Goal: Task Accomplishment & Management: Use online tool/utility

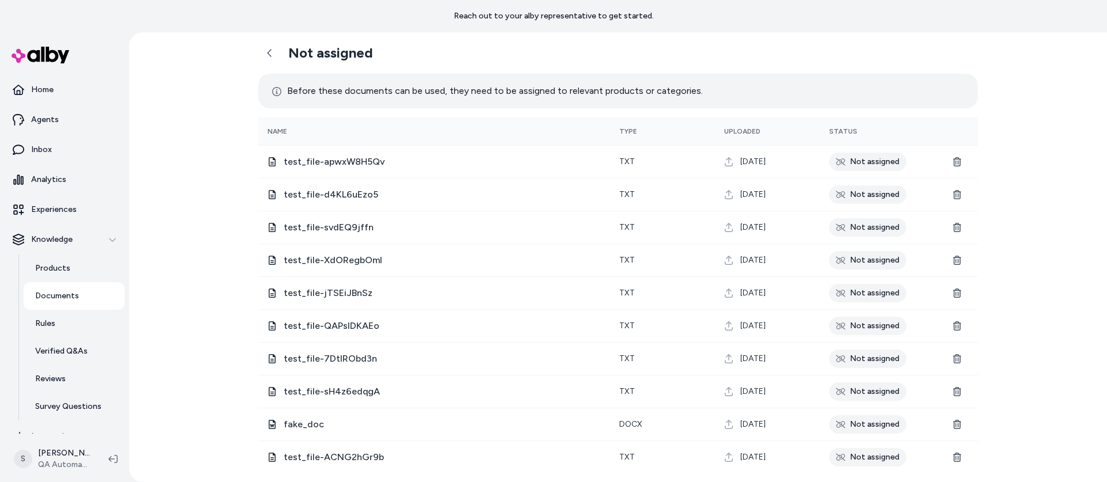
click at [218, 64] on div "Not assigned Before these documents can be used, they need to be assigned to re…" at bounding box center [617, 257] width 977 height 450
click at [290, 50] on h2 "Not assigned" at bounding box center [330, 52] width 85 height 17
click at [265, 57] on icon at bounding box center [269, 52] width 9 height 9
click at [269, 50] on icon at bounding box center [269, 52] width 9 height 9
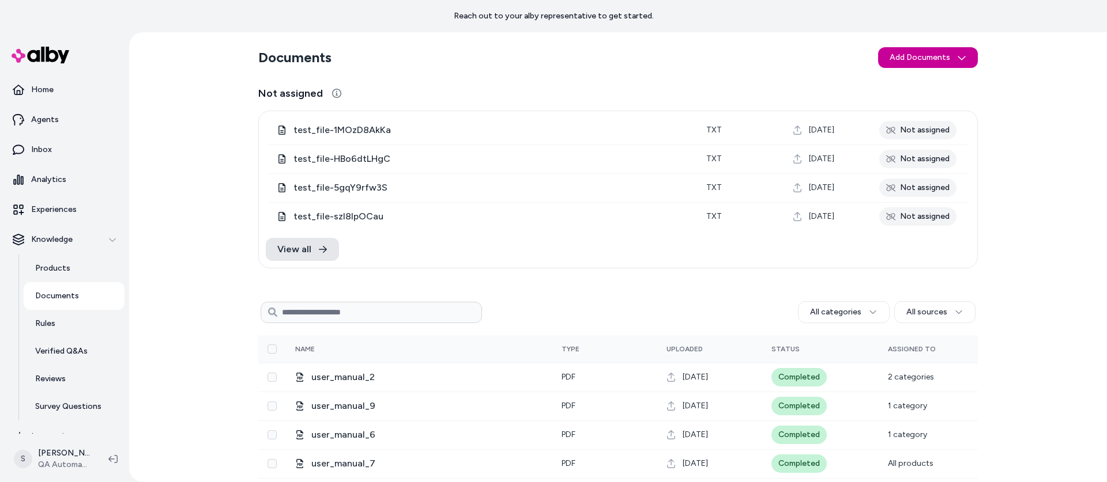
click at [910, 60] on html "Reach out to your alby representative to get started. Home Agents Inbox Analyti…" at bounding box center [553, 241] width 1107 height 482
click at [905, 77] on span "Upload Files" at bounding box center [927, 83] width 44 height 12
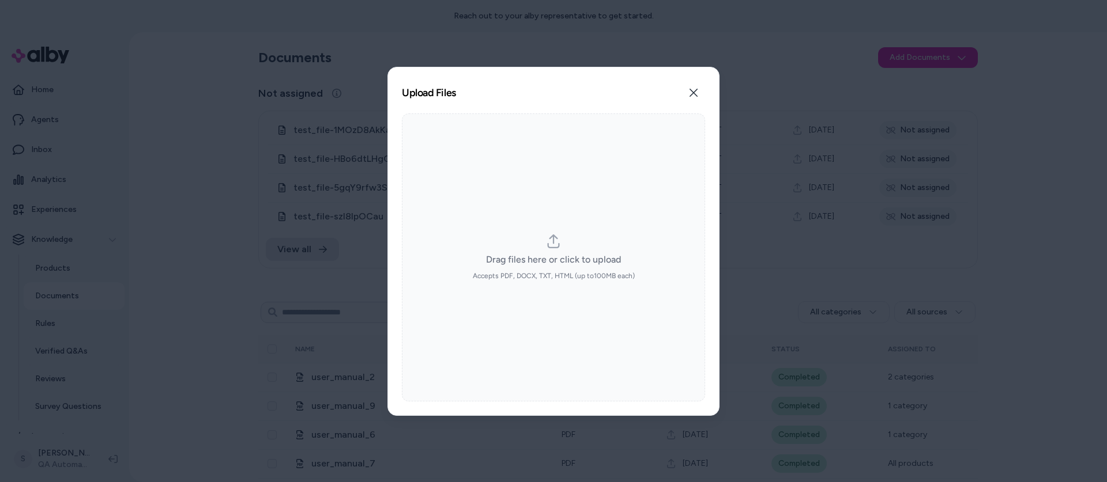
click at [556, 243] on icon "dropzone" at bounding box center [553, 242] width 14 height 14
click at [554, 257] on input "Drag files here or click to upload Accepts PDF, DOCX, TXT, HTML (up to 100 MB e…" at bounding box center [553, 257] width 1 height 1
type input "**********"
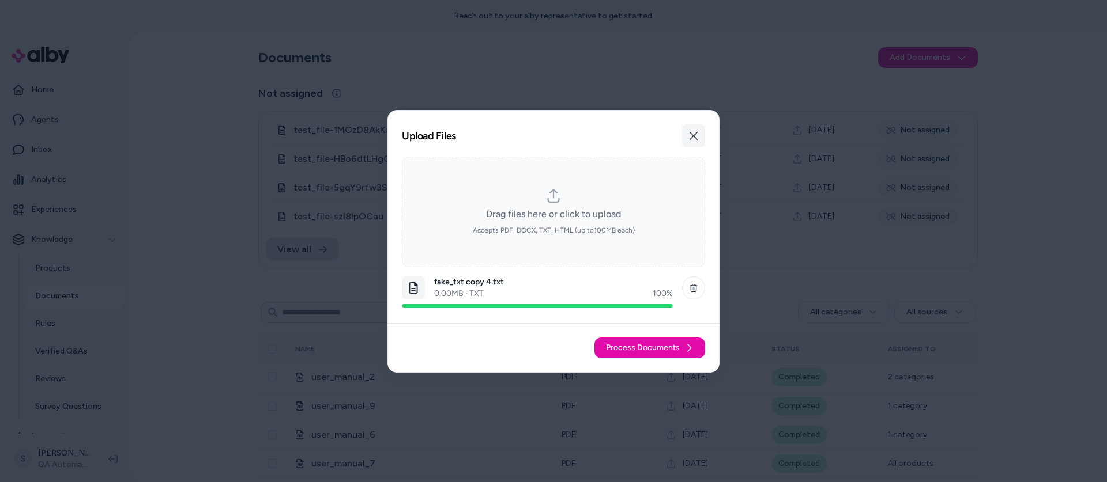
click at [696, 132] on icon "button" at bounding box center [693, 135] width 9 height 9
click at [696, 290] on icon "dropzone-file-list-item" at bounding box center [693, 288] width 8 height 8
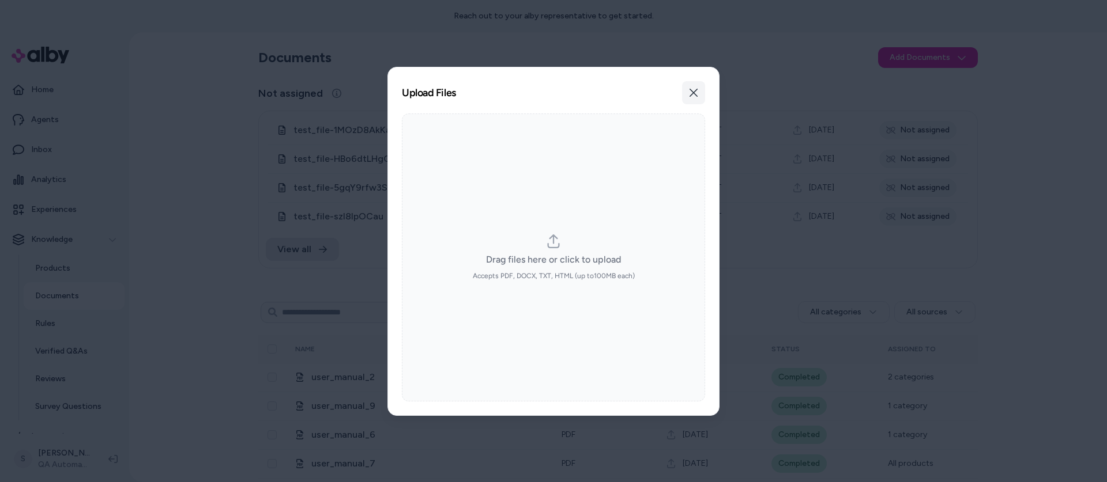
click at [703, 86] on button "Close" at bounding box center [693, 92] width 23 height 23
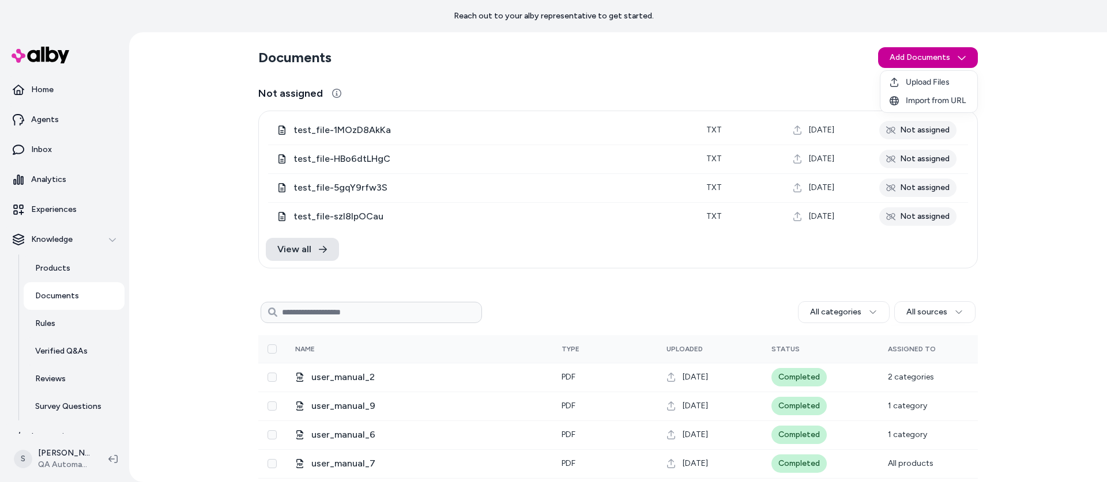
click at [938, 63] on html "Reach out to your alby representative to get started. Home Agents Inbox Analyti…" at bounding box center [553, 241] width 1107 height 482
click at [925, 81] on span "Upload Files" at bounding box center [927, 83] width 44 height 12
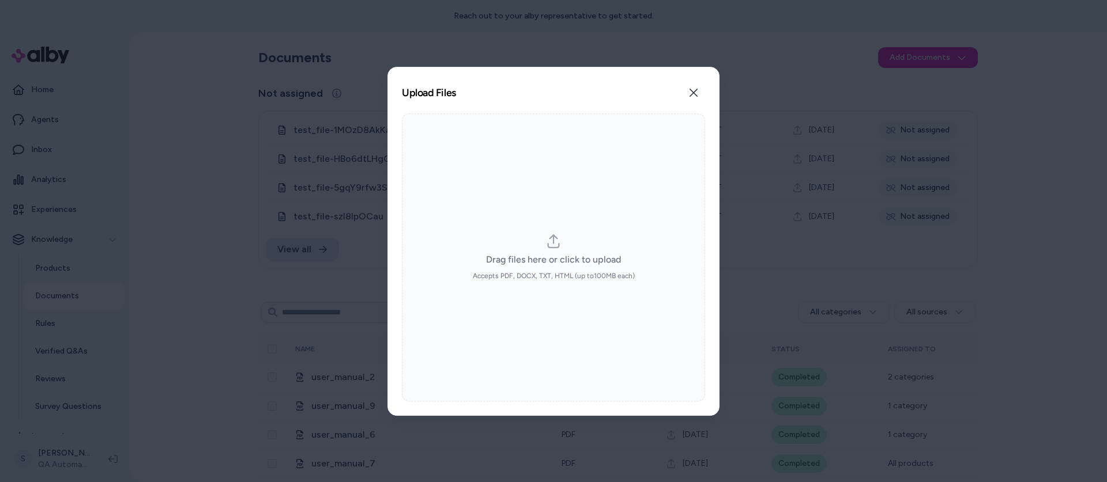
click at [573, 247] on label "Drag files here or click to upload Accepts PDF, DOCX, TXT, HTML (up to 100 MB e…" at bounding box center [554, 258] width 162 height 46
click at [554, 257] on input "Drag files here or click to upload Accepts PDF, DOCX, TXT, HTML (up to 100 MB e…" at bounding box center [553, 257] width 1 height 1
type input "**********"
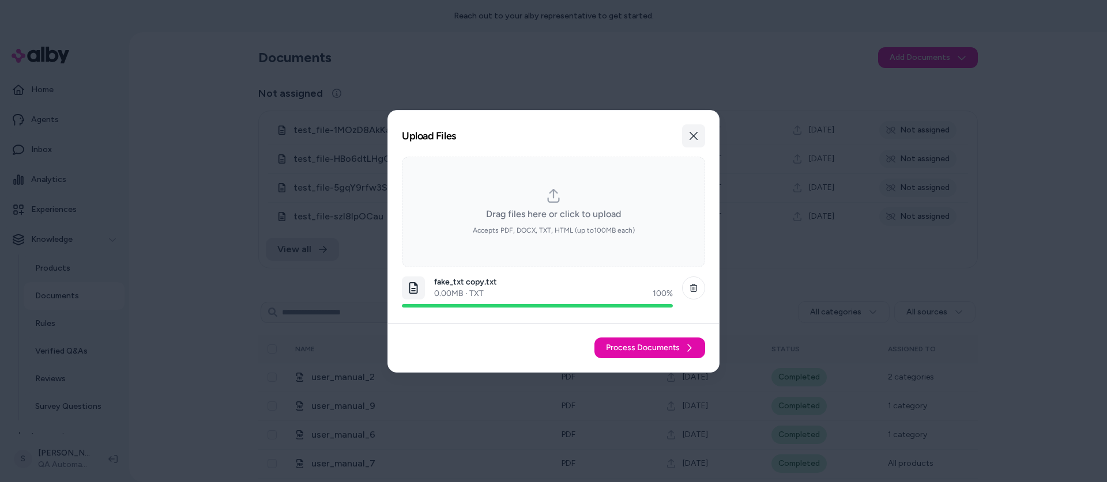
click at [694, 133] on icon "button" at bounding box center [693, 135] width 9 height 9
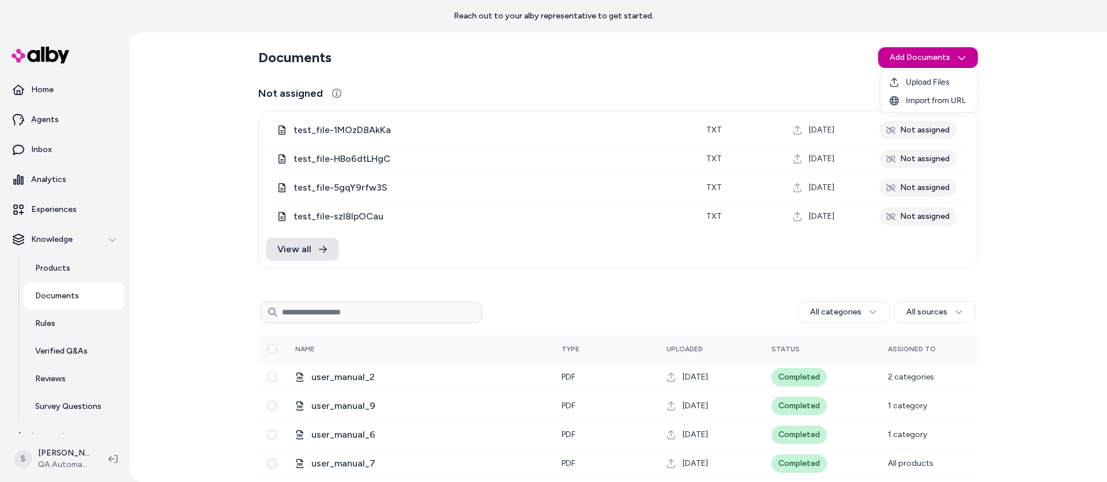
click at [917, 50] on html "Reach out to your alby representative to get started. Home Agents Inbox Analyti…" at bounding box center [553, 241] width 1107 height 482
click at [905, 70] on div "Upload Files Import from URL" at bounding box center [928, 91] width 98 height 43
click at [907, 80] on span "Upload Files" at bounding box center [927, 83] width 44 height 12
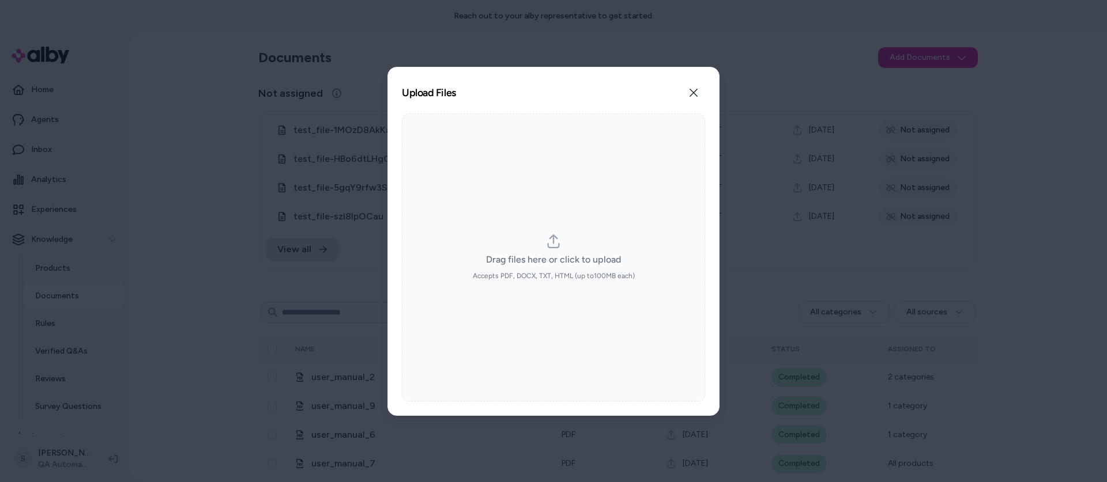
click at [558, 232] on div "Drag files here or click to upload Accepts PDF, DOCX, TXT, HTML (up to 100 MB e…" at bounding box center [553, 258] width 303 height 288
click at [552, 244] on icon "dropzone" at bounding box center [553, 242] width 14 height 14
click at [553, 257] on input "Drag files here or click to upload Accepts PDF, DOCX, TXT, HTML (up to 100 MB e…" at bounding box center [553, 257] width 1 height 1
type input "**********"
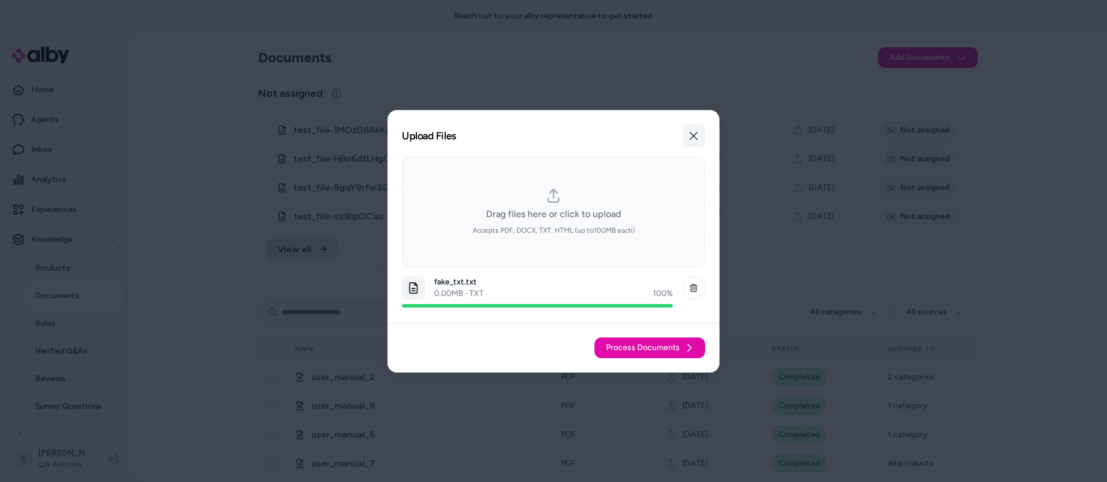
click at [693, 139] on icon "button" at bounding box center [693, 135] width 9 height 9
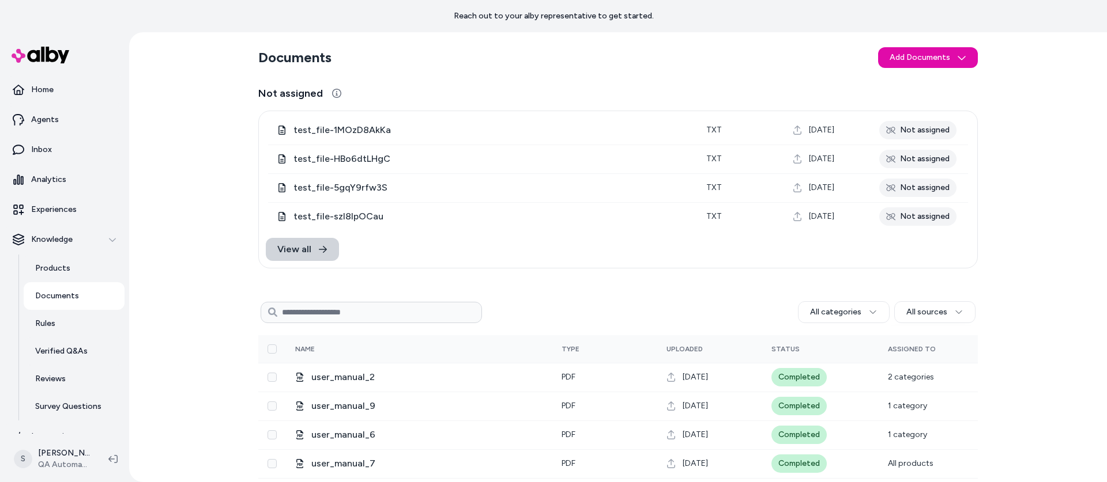
click at [296, 251] on span "View all" at bounding box center [294, 250] width 34 height 14
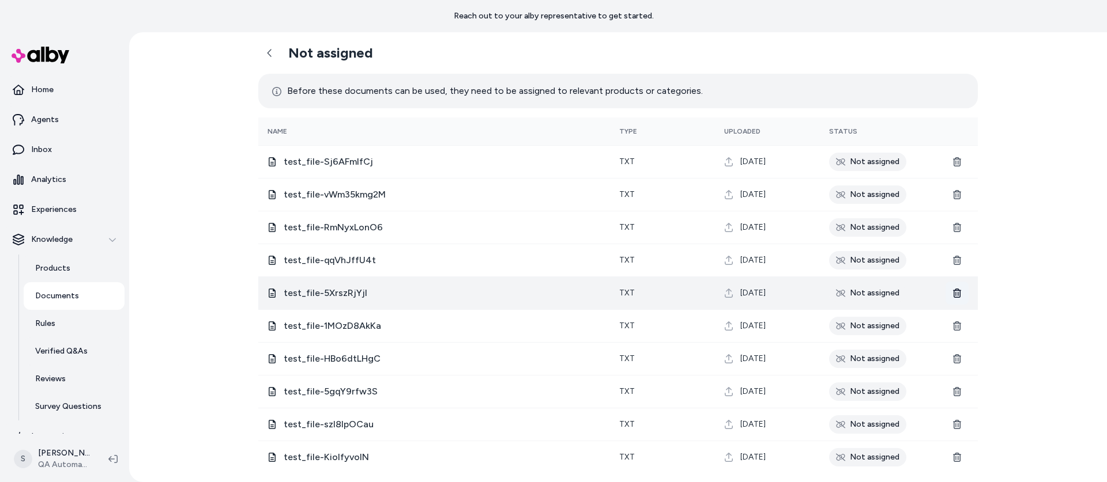
click at [950, 294] on button at bounding box center [956, 293] width 23 height 23
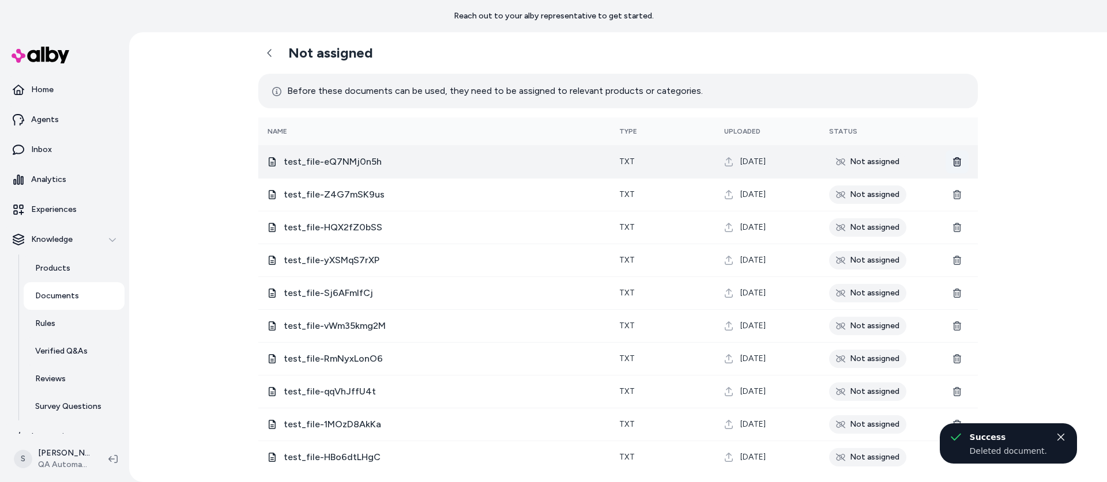
click at [950, 164] on button at bounding box center [956, 161] width 23 height 23
click at [958, 160] on icon at bounding box center [956, 161] width 9 height 9
click at [964, 160] on button at bounding box center [956, 161] width 23 height 23
click at [954, 163] on icon at bounding box center [956, 161] width 9 height 9
click at [965, 161] on button at bounding box center [956, 161] width 23 height 23
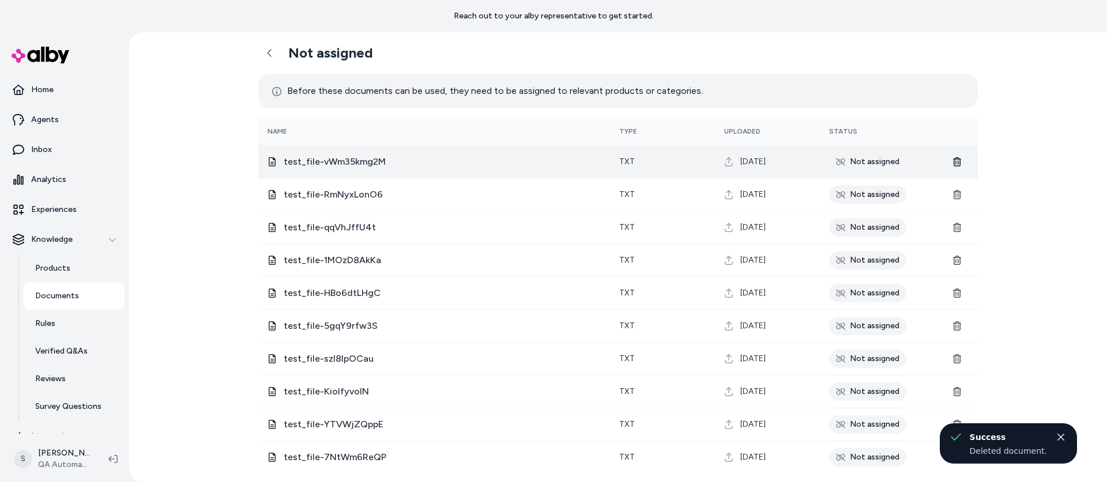
click at [957, 161] on icon at bounding box center [957, 161] width 8 height 9
click at [950, 154] on button at bounding box center [956, 161] width 23 height 23
click at [961, 166] on icon at bounding box center [956, 161] width 9 height 9
click at [959, 160] on icon at bounding box center [956, 161] width 9 height 9
click at [960, 161] on icon at bounding box center [957, 161] width 8 height 9
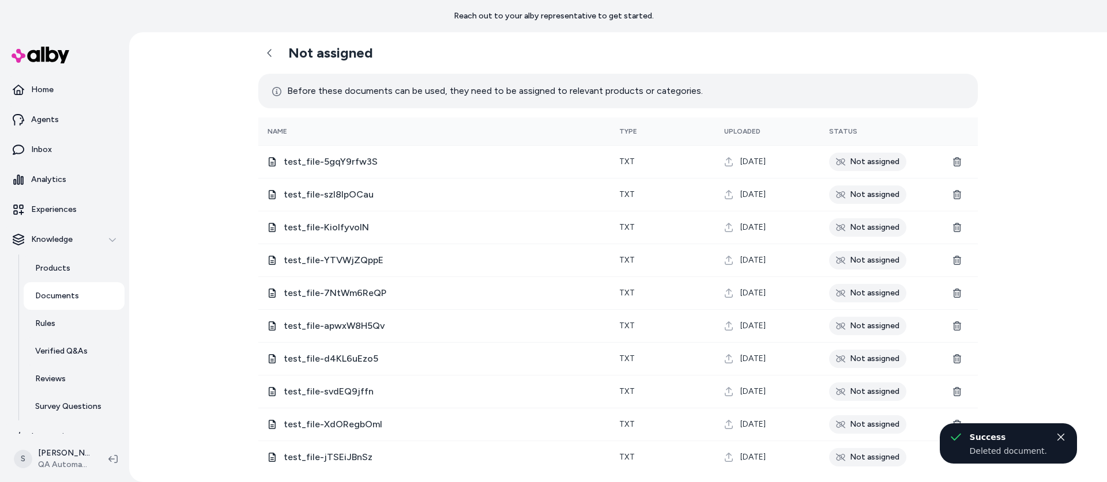
click at [957, 163] on icon at bounding box center [957, 161] width 8 height 9
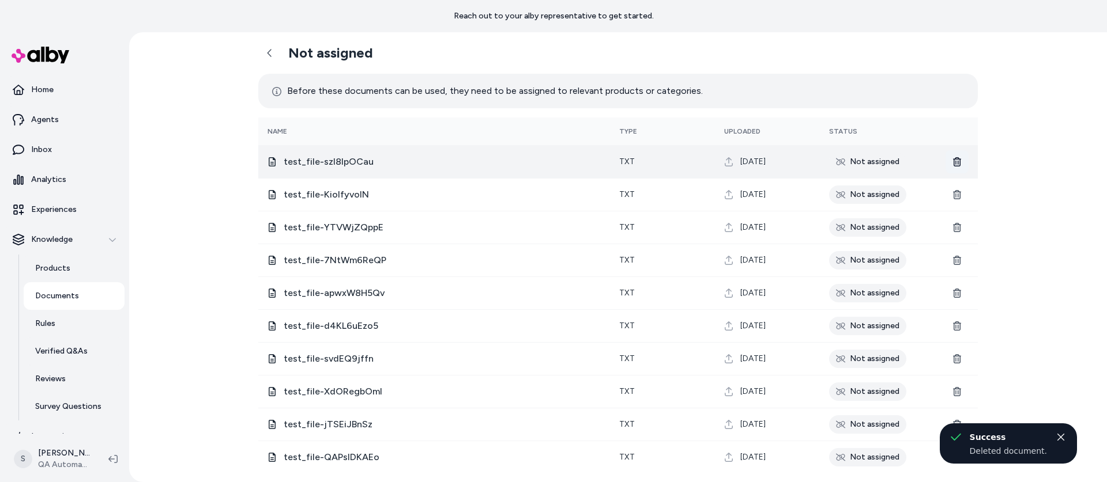
click at [954, 160] on icon at bounding box center [956, 161] width 9 height 9
click at [958, 160] on icon at bounding box center [956, 161] width 9 height 9
